Goal: Information Seeking & Learning: Learn about a topic

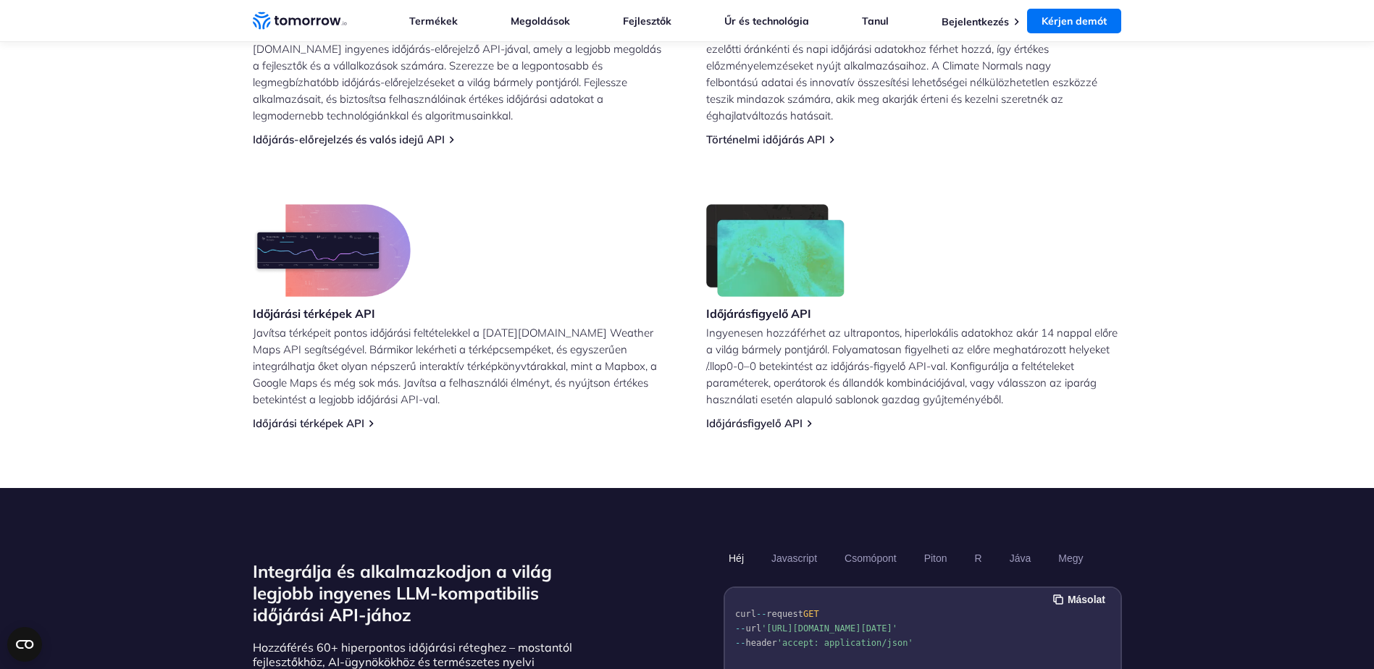
scroll to position [798, 0]
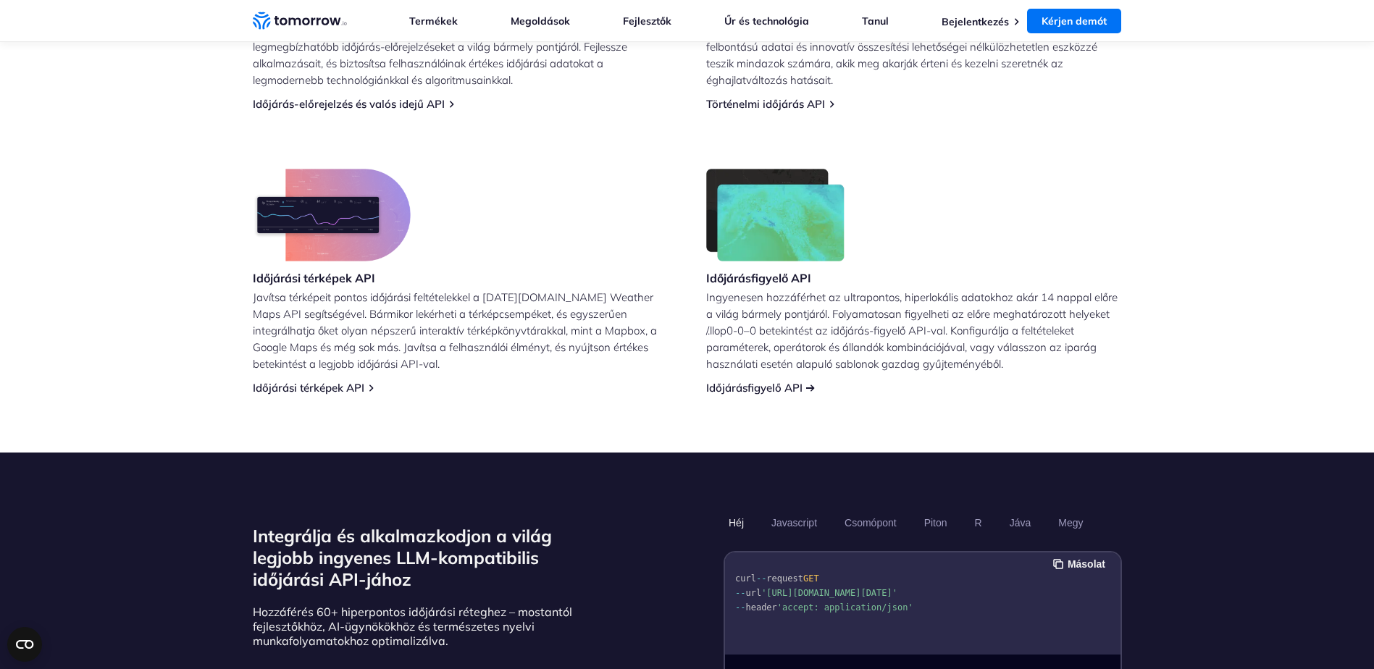
click at [775, 388] on link "Időjárásfigyelő API" at bounding box center [754, 388] width 96 height 14
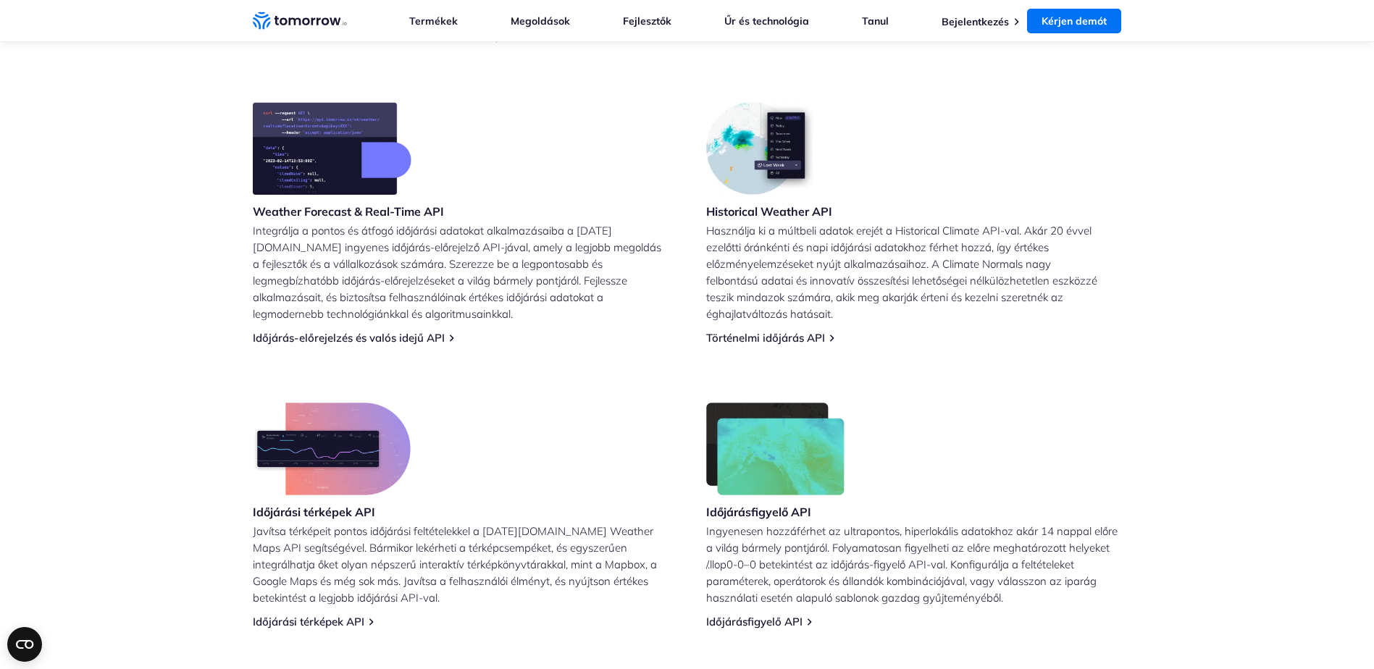
scroll to position [508, 0]
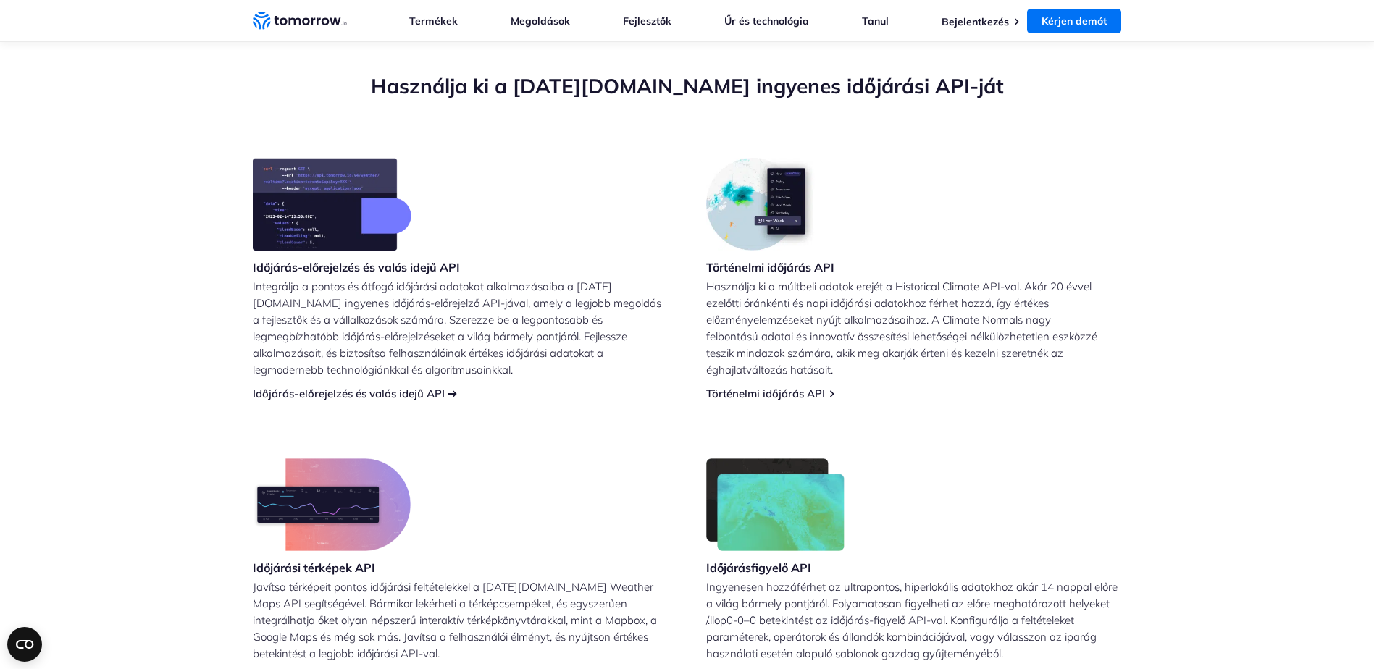
click at [355, 391] on link "Időjárás-előrejelzés és valós idejű API" at bounding box center [349, 394] width 192 height 14
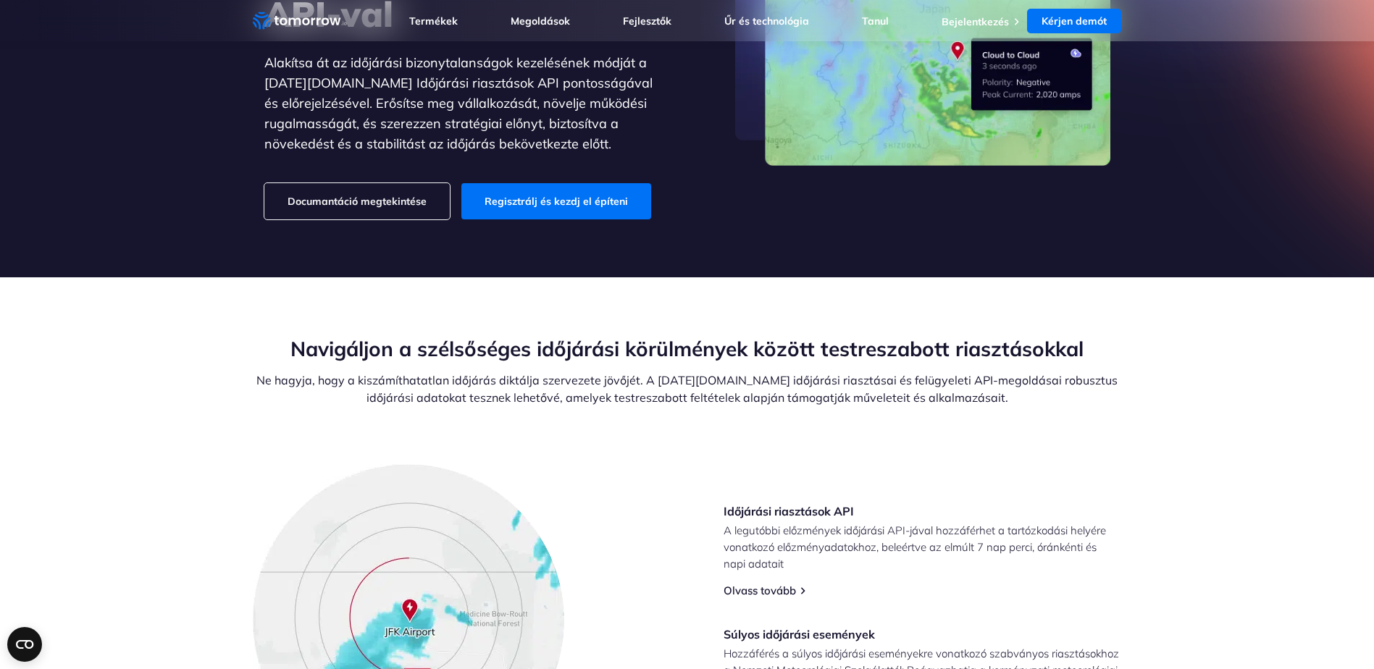
scroll to position [217, 0]
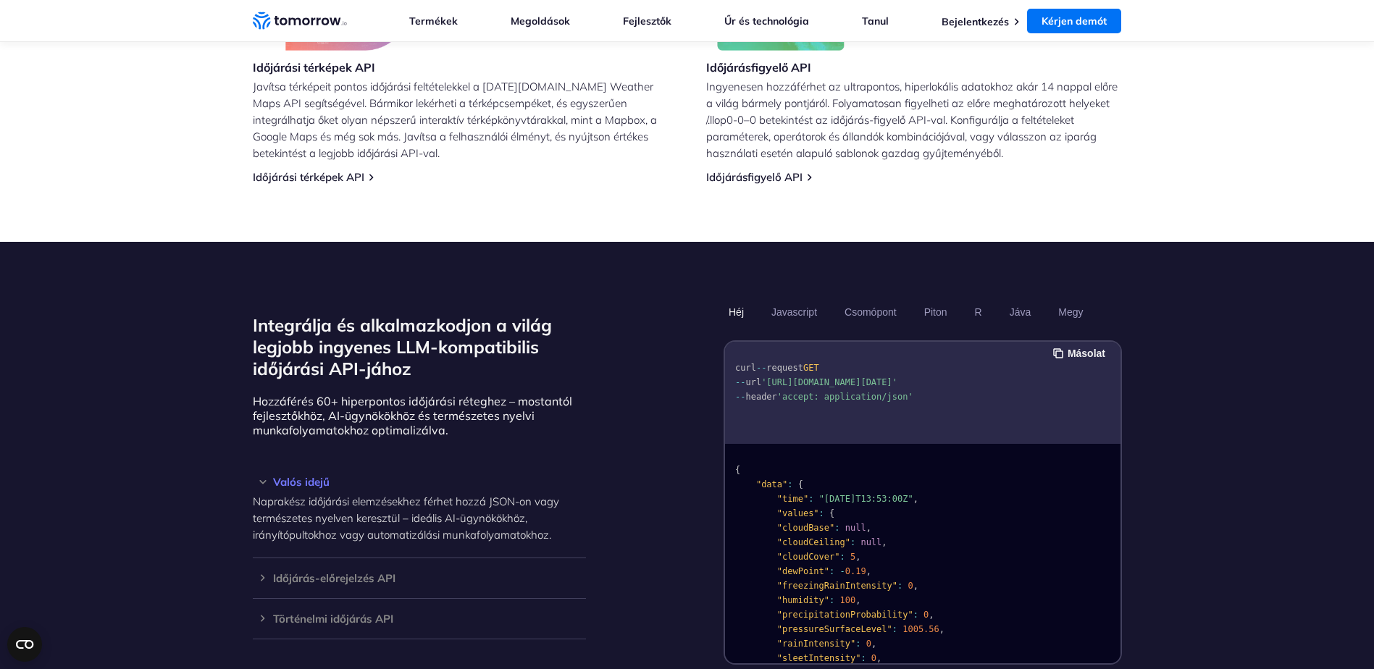
scroll to position [1232, 0]
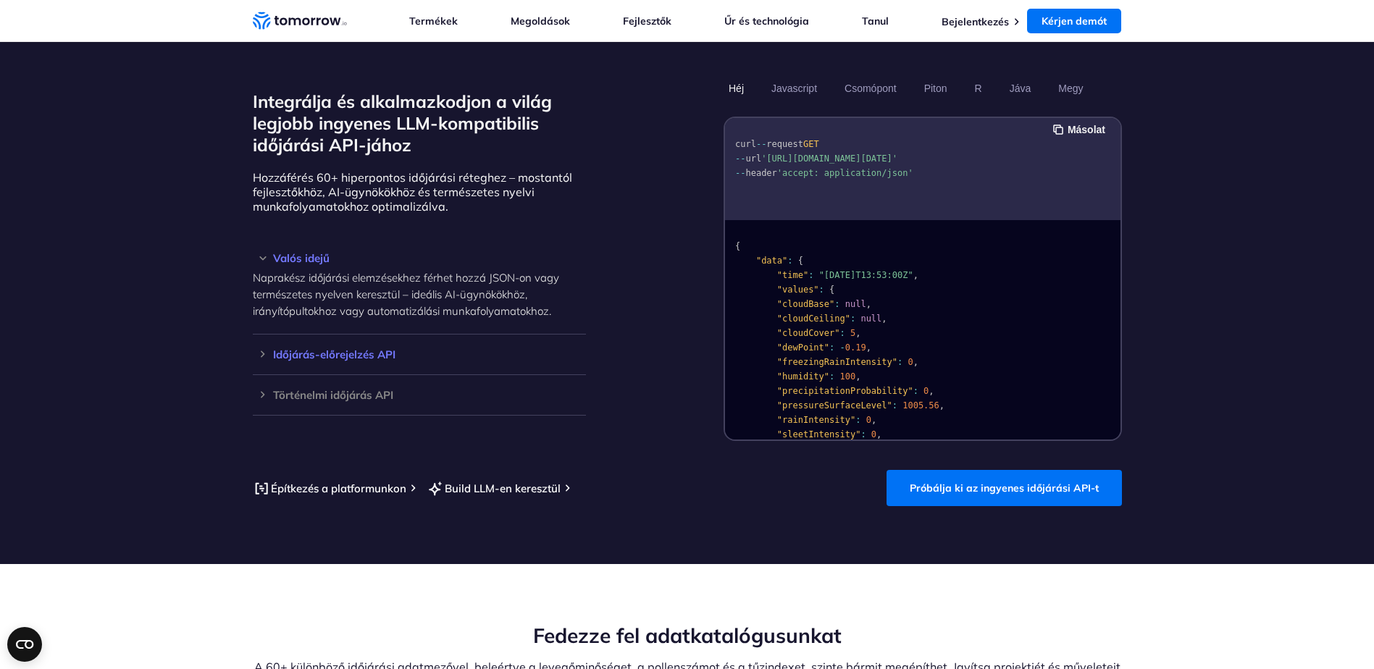
click at [348, 356] on h3 "Időjárás-előrejelzés API" at bounding box center [419, 354] width 333 height 11
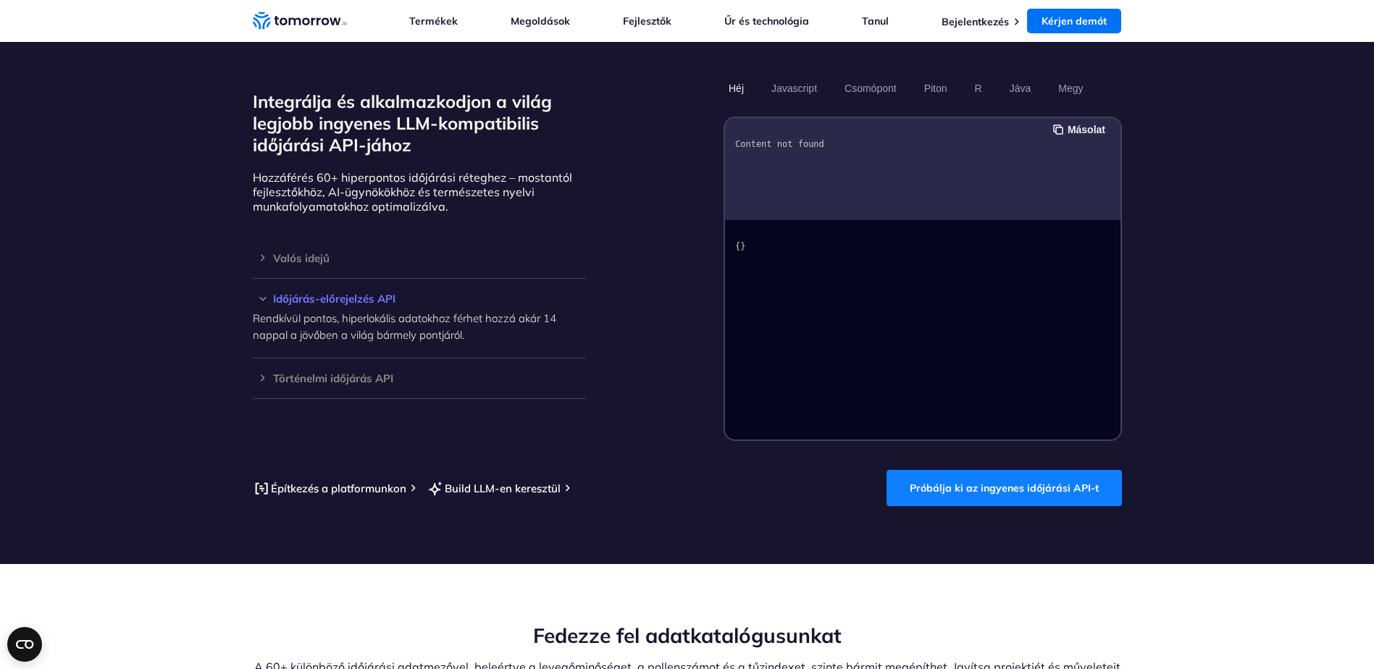
click at [978, 491] on link "Próbálja ki az ingyenes időjárási API-t" at bounding box center [1004, 488] width 235 height 36
click at [1015, 476] on link "Próbálja ki az ingyenes időjárási API-t" at bounding box center [1004, 488] width 235 height 36
